Goal: Find specific page/section: Find specific page/section

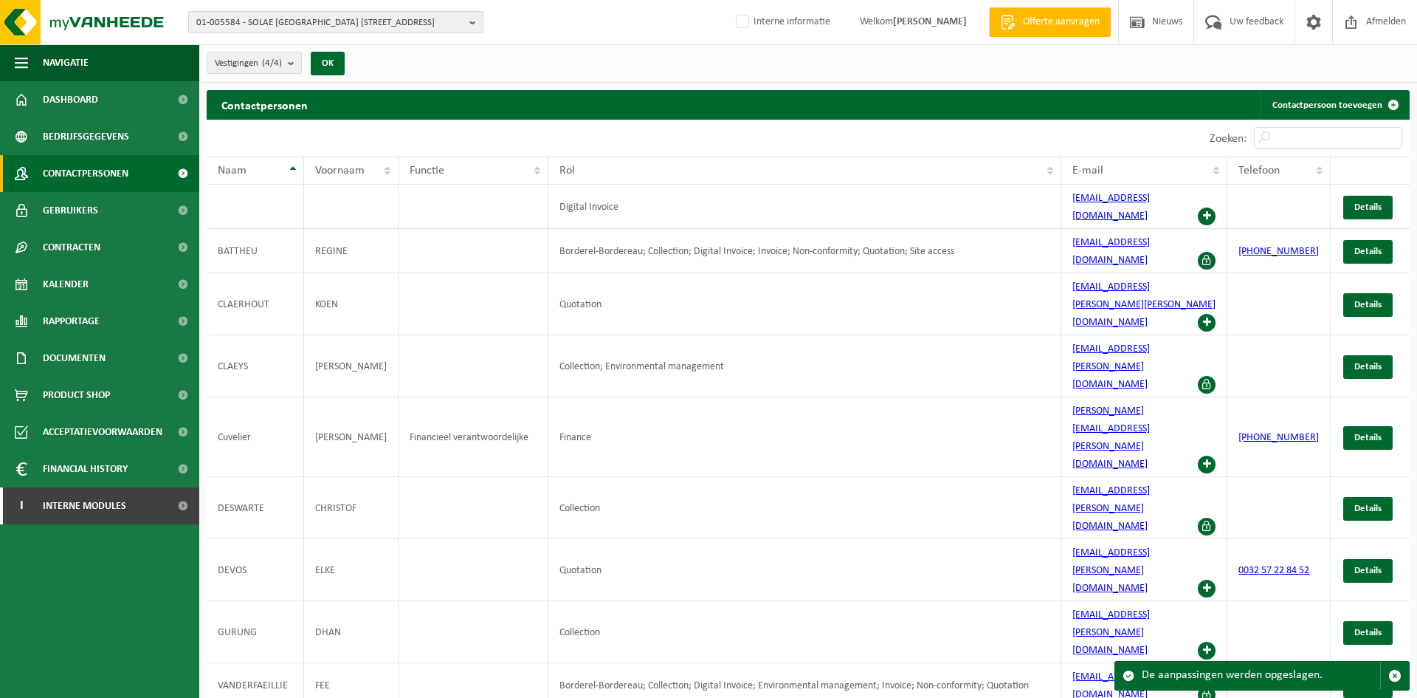
click at [398, 18] on span "01-005584 - SOLAE [GEOGRAPHIC_DATA] [STREET_ADDRESS]" at bounding box center [329, 23] width 267 height 22
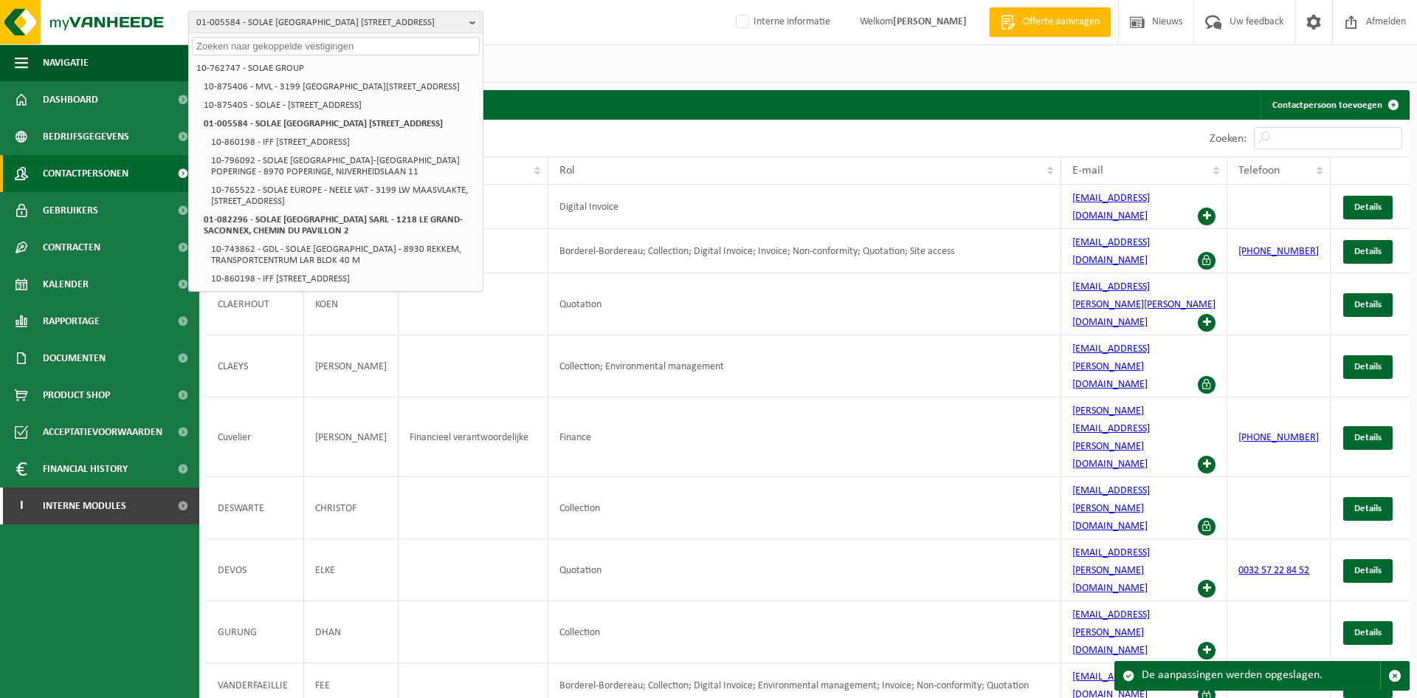
paste input "01-087731"
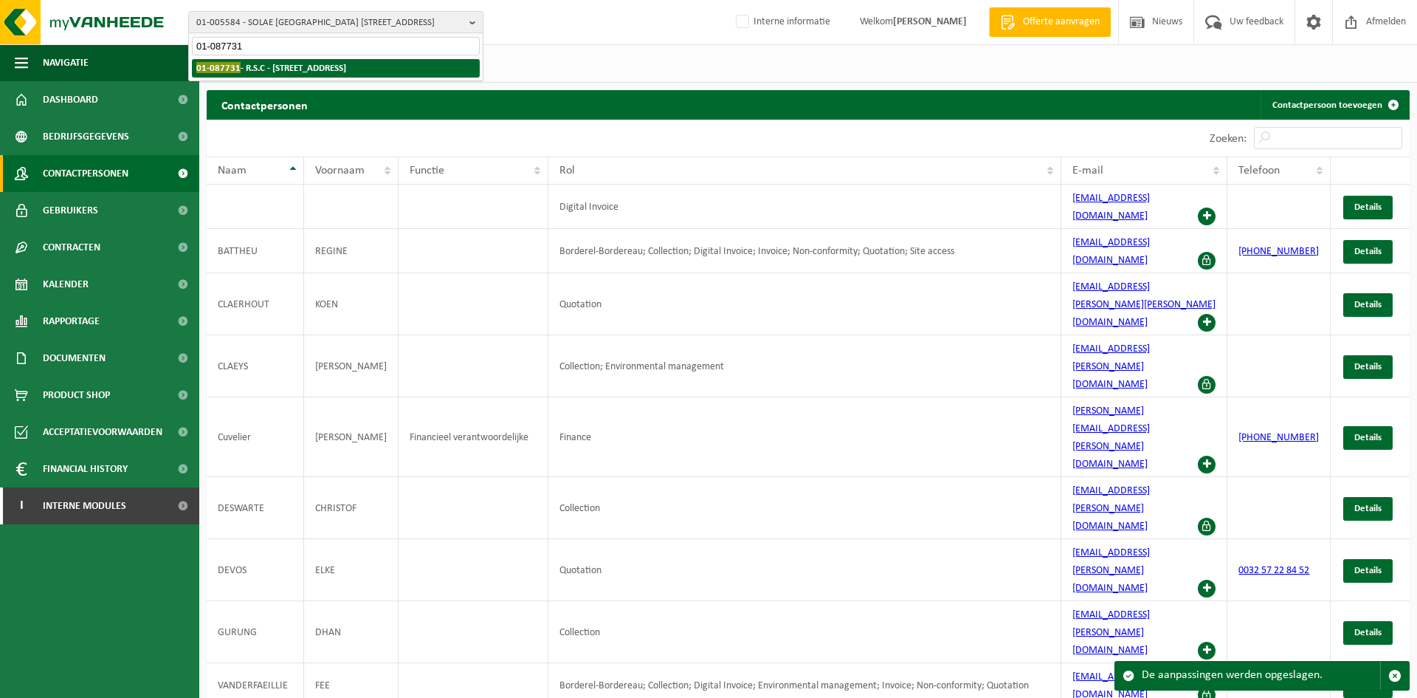
type input "01-087731"
click at [306, 60] on li "01-087731 - R.S.C - 9890 GAVERE, LEGEN HEIRWEG 69 B" at bounding box center [336, 68] width 288 height 18
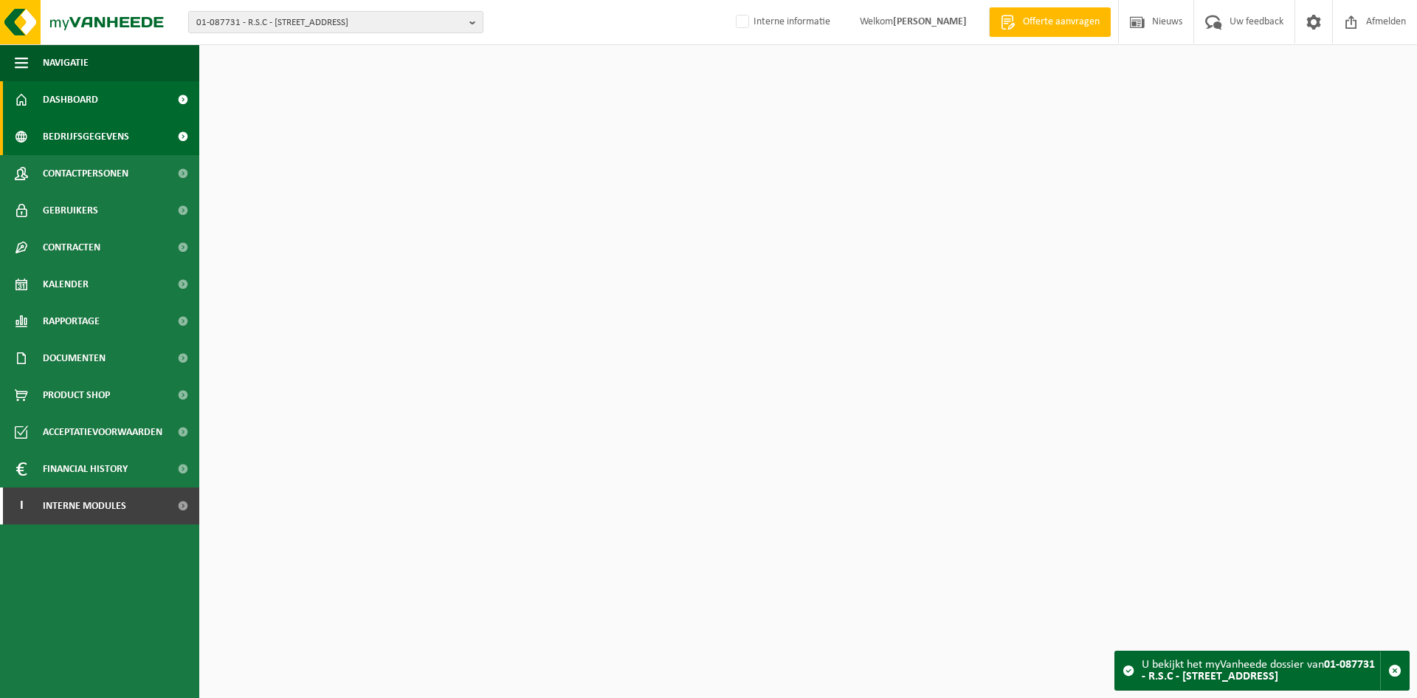
click at [111, 136] on span "Bedrijfsgegevens" at bounding box center [86, 136] width 86 height 37
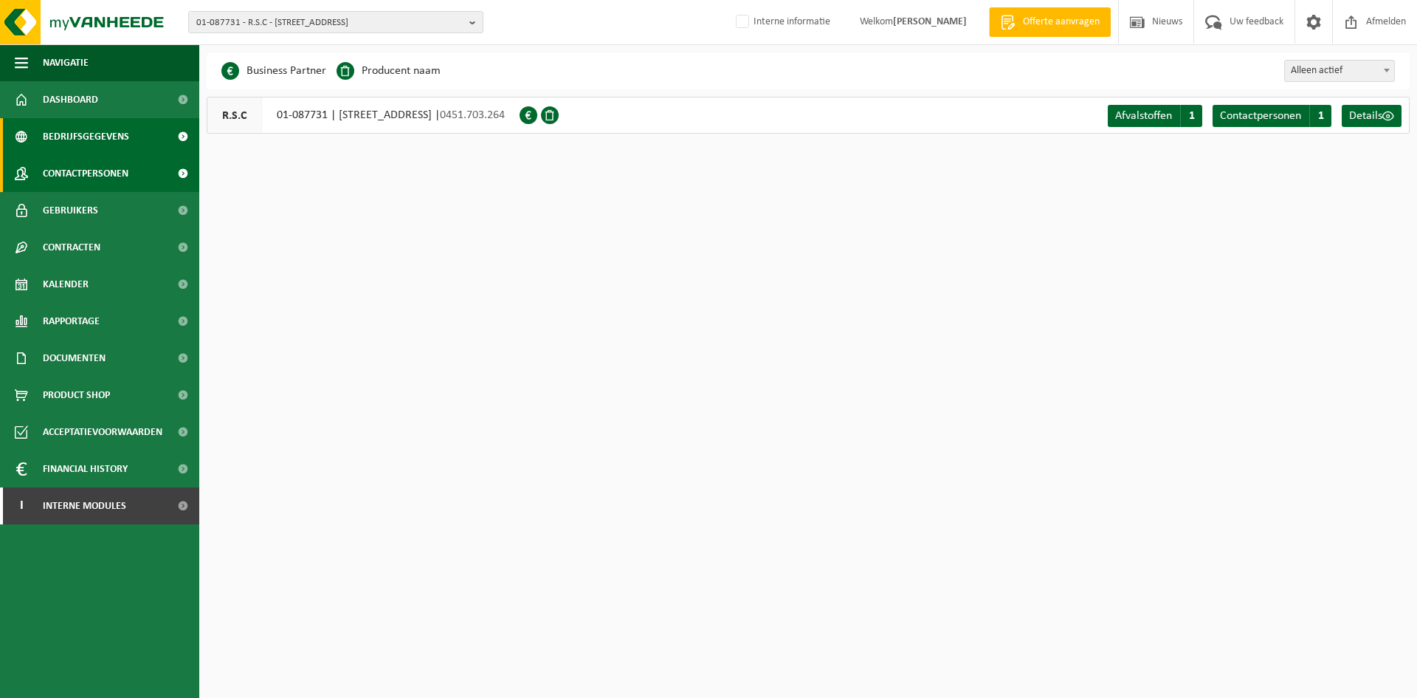
click at [111, 181] on span "Contactpersonen" at bounding box center [86, 173] width 86 height 37
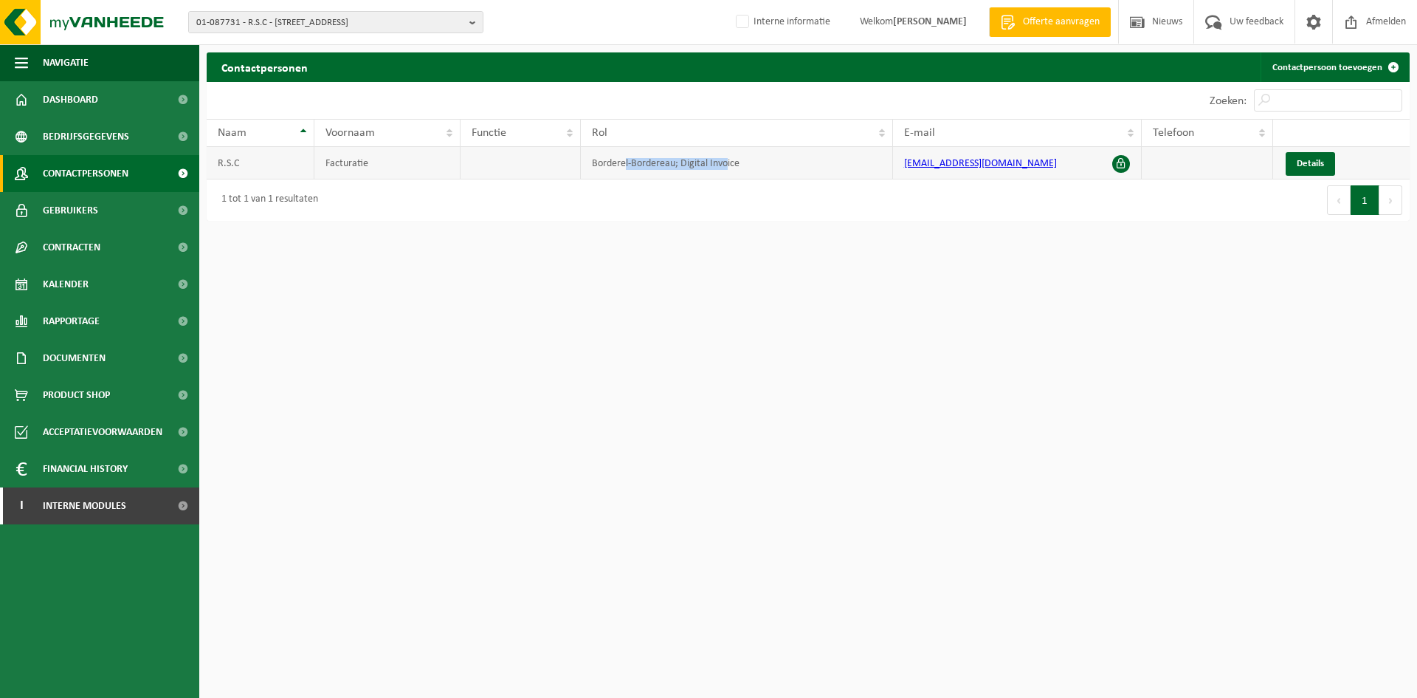
drag, startPoint x: 726, startPoint y: 171, endPoint x: 627, endPoint y: 164, distance: 99.9
click at [627, 164] on td "Borderel-Bordereau; Digital Invoice" at bounding box center [737, 163] width 312 height 32
click at [723, 214] on div "1 tot 1 van 1 resultaten" at bounding box center [508, 199] width 602 height 41
click at [109, 128] on span "Bedrijfsgegevens" at bounding box center [86, 136] width 86 height 37
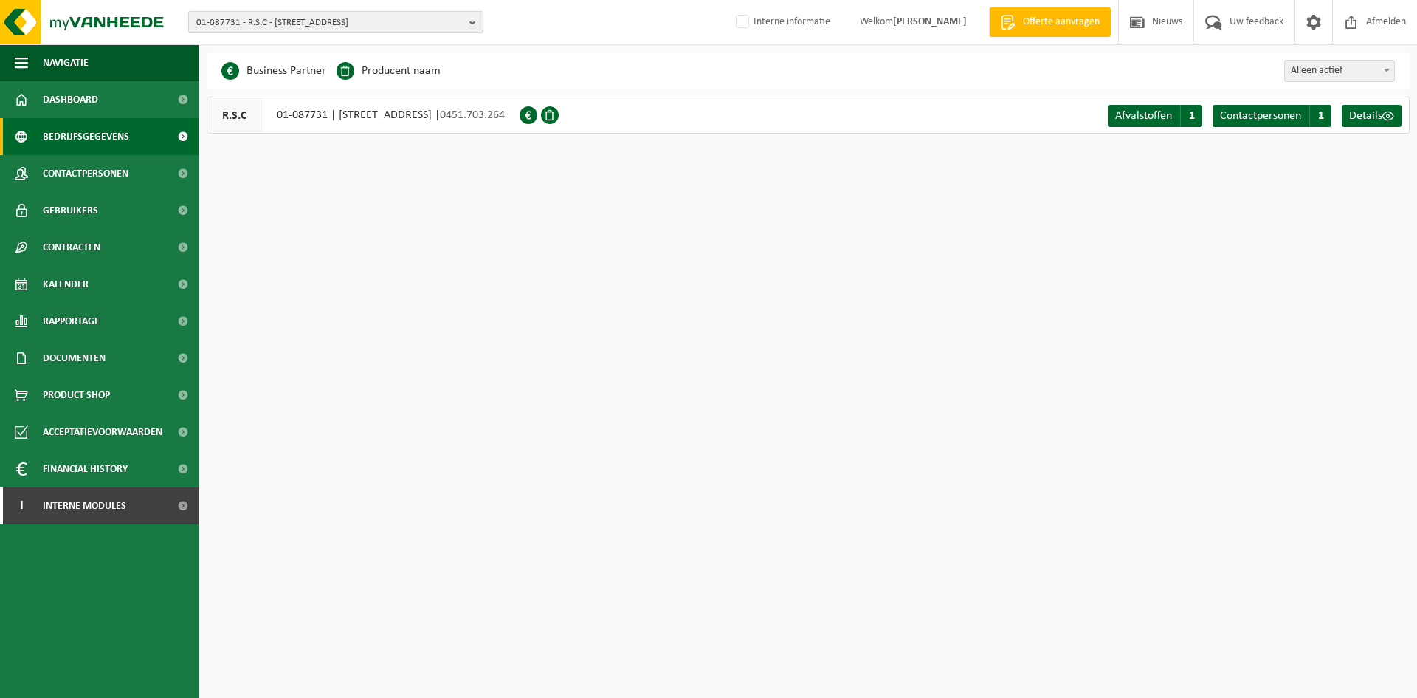
click at [321, 17] on span "01-087731 - R.S.C - [STREET_ADDRESS]" at bounding box center [329, 23] width 267 height 22
paste input "01-087731"
type input "01-087731"
